Goal: Find specific page/section: Find specific page/section

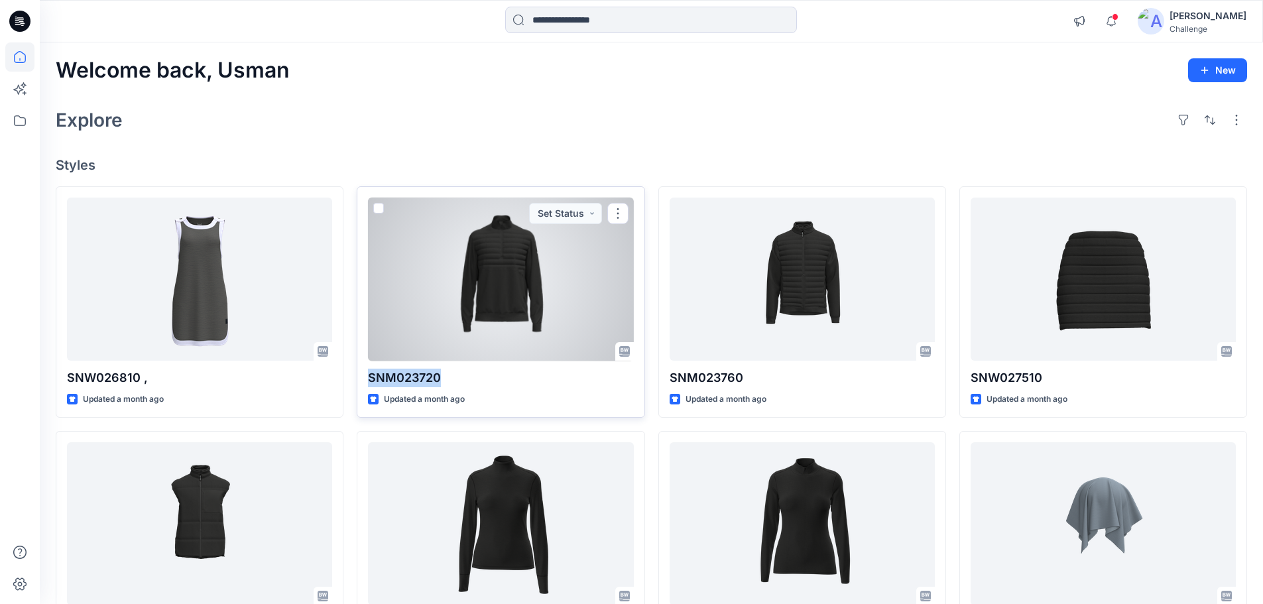
drag, startPoint x: 451, startPoint y: 377, endPoint x: 367, endPoint y: 382, distance: 83.7
click at [367, 382] on div "SNM023720 Updated a month ago Set Status" at bounding box center [501, 301] width 288 height 231
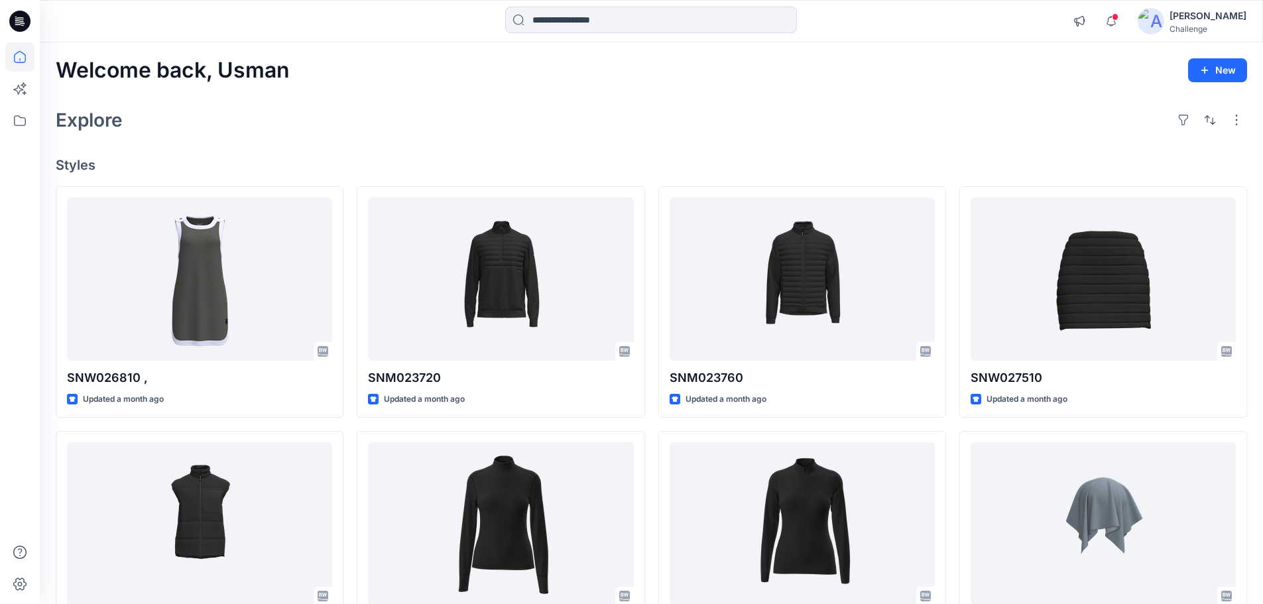
click at [746, 124] on div "Explore" at bounding box center [652, 120] width 1192 height 32
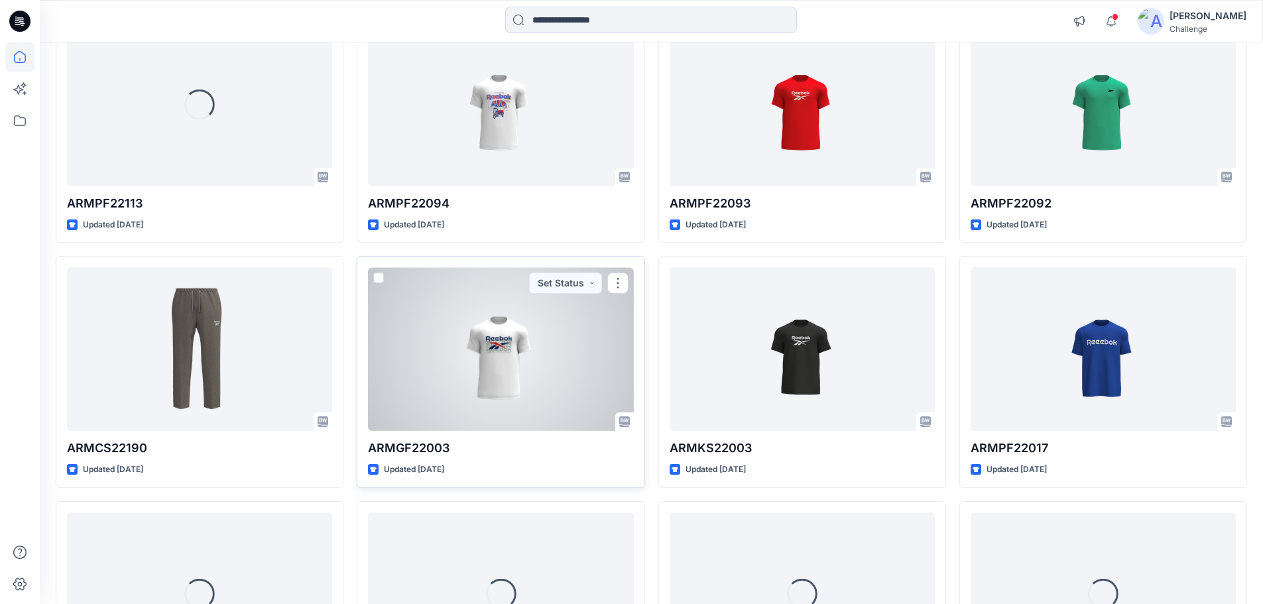
scroll to position [6375, 0]
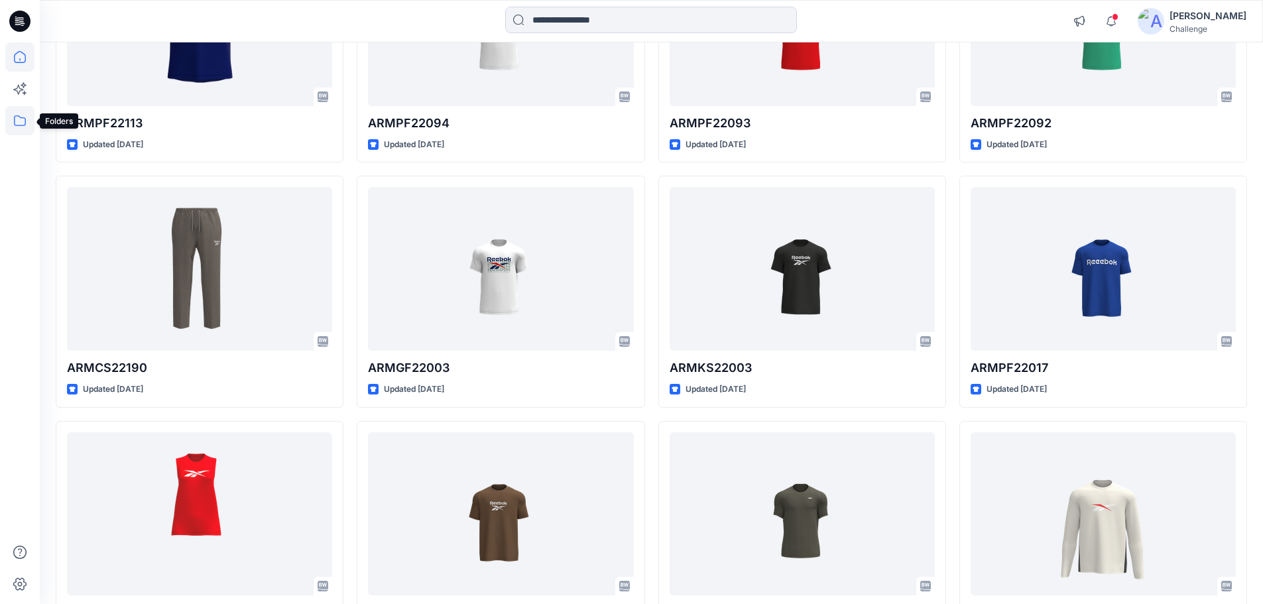
click at [26, 118] on icon at bounding box center [19, 120] width 29 height 29
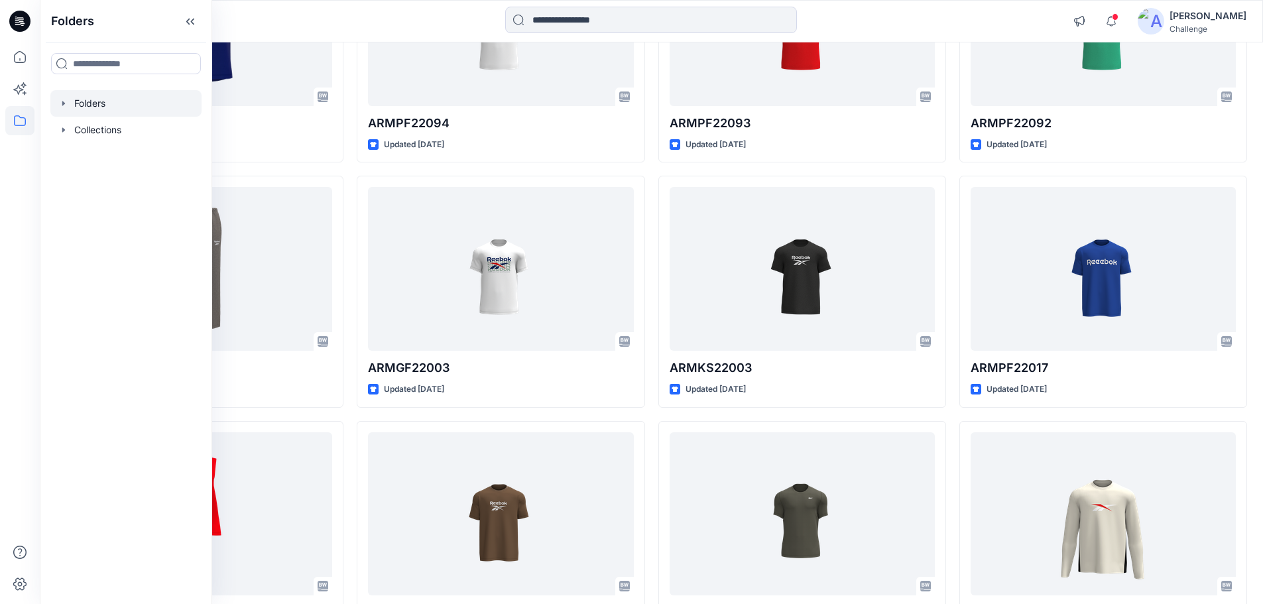
click at [60, 103] on icon "button" at bounding box center [63, 103] width 11 height 11
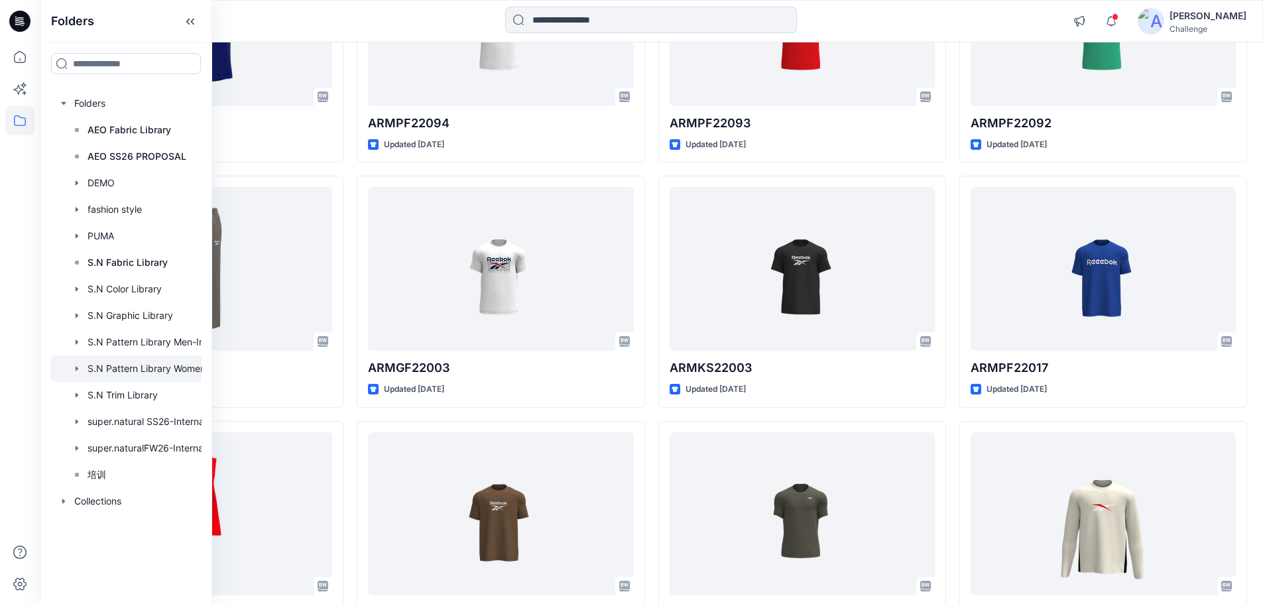
click at [172, 371] on div at bounding box center [143, 368] width 186 height 27
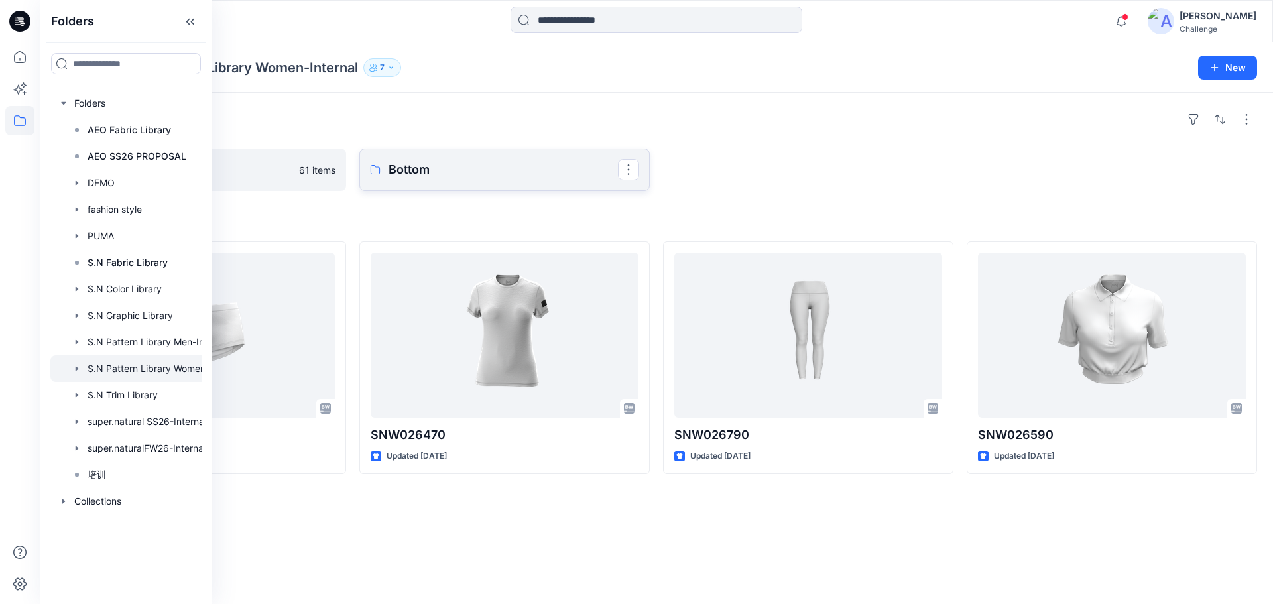
click at [420, 165] on p "Bottom" at bounding box center [503, 169] width 229 height 19
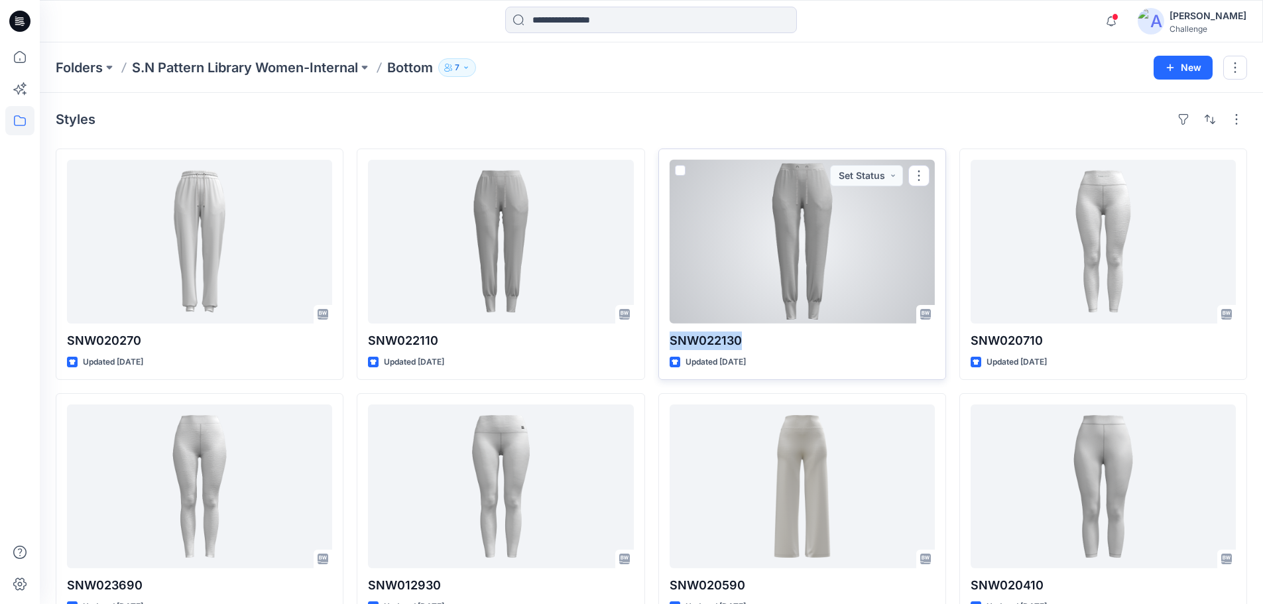
drag, startPoint x: 740, startPoint y: 341, endPoint x: 665, endPoint y: 338, distance: 75.0
click at [665, 338] on div "SNW022130 Updated [DATE] Set Status" at bounding box center [802, 264] width 288 height 231
copy p "SNW022130"
